Goal: Task Accomplishment & Management: Use online tool/utility

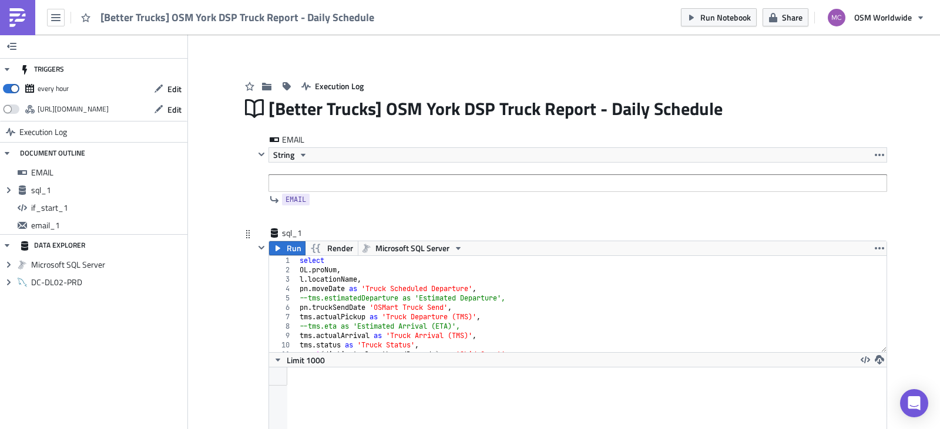
click at [453, 276] on div "select OL . proNum , l . locationName , pn . moveDate as 'Truck Scheduled Depar…" at bounding box center [587, 313] width 581 height 115
type textarea "l.locationName, pn.moveDate"
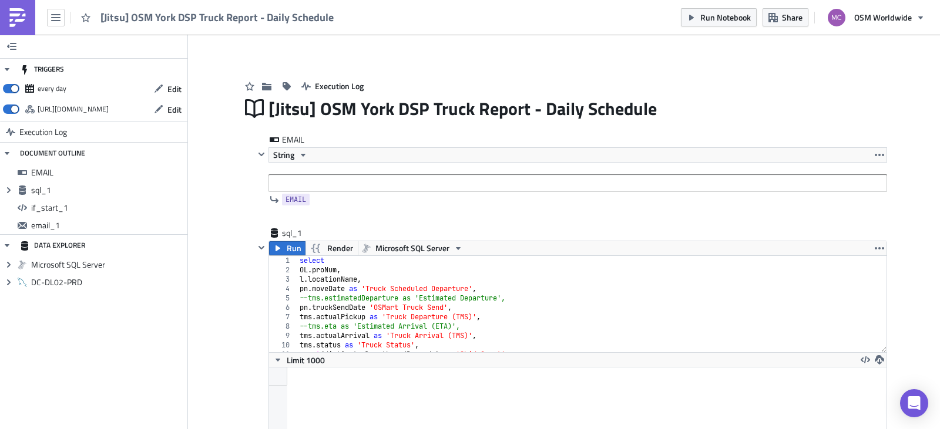
scroll to position [134, 617]
click at [459, 294] on div "select OL . proNum , l . locationName , pn . moveDate as 'Truck Scheduled Depar…" at bounding box center [587, 313] width 581 height 115
type textarea "l.locationName, pn.moveDate"
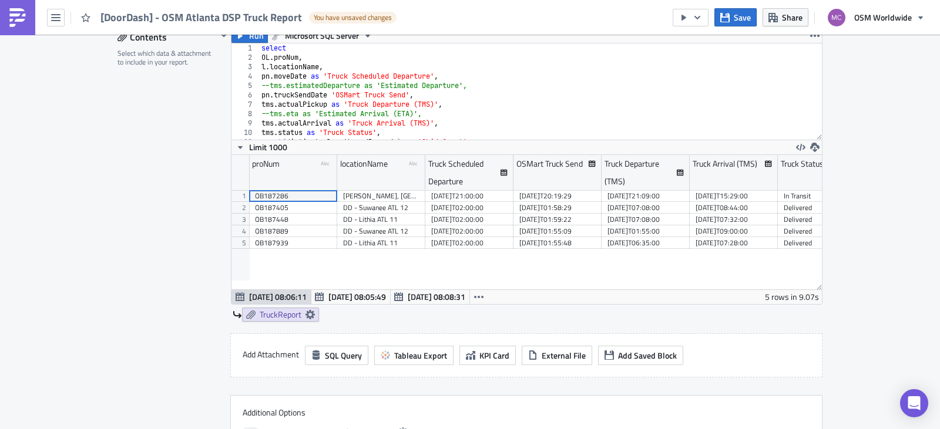
scroll to position [425, 0]
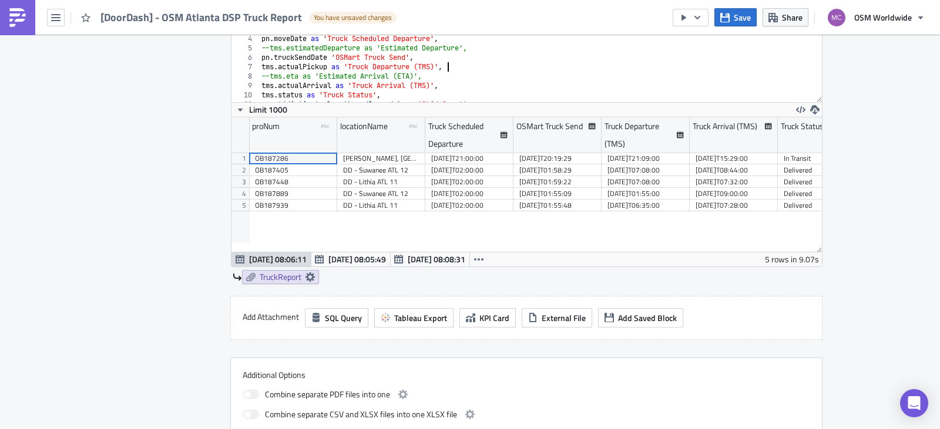
click at [489, 64] on div "select OL . proNum , l . locationName , pn . moveDate as 'Truck Scheduled Depar…" at bounding box center [536, 63] width 554 height 115
type textarea "pn.moveDate"
